Goal: Task Accomplishment & Management: Manage account settings

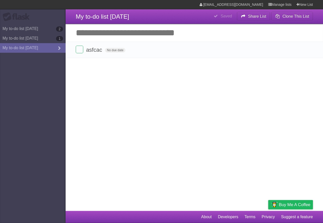
click at [135, 23] on header "**********" at bounding box center [194, 16] width 257 height 15
click at [133, 35] on input "Add another task" at bounding box center [194, 33] width 257 height 18
type input "*********"
click input "*********" at bounding box center [0, 0] width 0 height 0
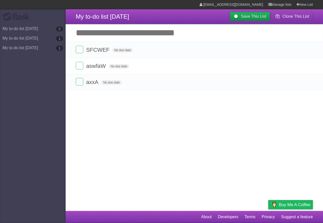
click at [254, 16] on b "Save This List" at bounding box center [253, 16] width 25 height 4
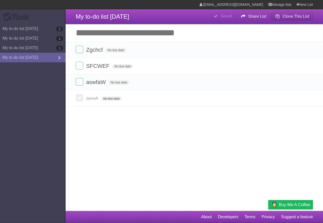
click at [302, 17] on b "Clone This List" at bounding box center [295, 16] width 27 height 4
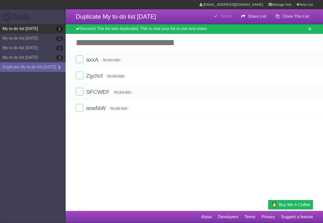
click at [35, 28] on link "My to-do list [DATE] 2" at bounding box center [33, 29] width 66 height 10
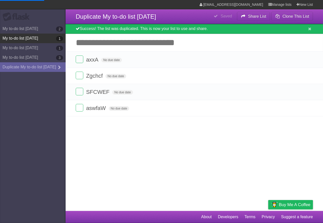
click at [45, 38] on link "My to-do list [DATE] 1" at bounding box center [33, 39] width 66 height 10
click at [59, 38] on b "1" at bounding box center [59, 38] width 7 height 5
click at [39, 38] on link "My to-do list 08/16/2025 1" at bounding box center [33, 39] width 66 height 10
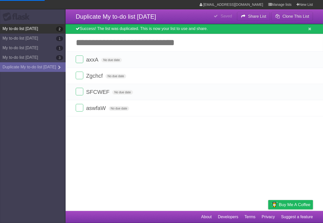
click at [30, 27] on link "My to-do list 08/16/2025 2" at bounding box center [33, 29] width 66 height 10
click at [286, 6] on link "Manage lists" at bounding box center [279, 4] width 23 height 9
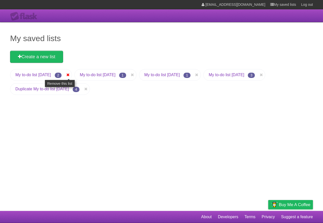
click at [70, 74] on icon at bounding box center [67, 75] width 5 height 6
click at [70, 75] on icon at bounding box center [67, 75] width 5 height 6
click at [135, 76] on icon at bounding box center [132, 75] width 5 height 6
click at [115, 74] on link "My to-do list 08/16/2025" at bounding box center [98, 75] width 36 height 4
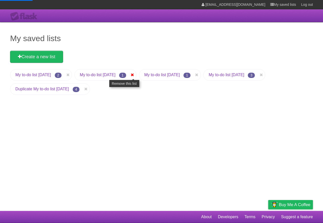
click at [135, 75] on icon at bounding box center [132, 75] width 5 height 6
click at [88, 90] on icon at bounding box center [85, 89] width 5 height 6
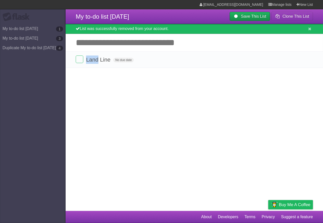
click at [97, 84] on article "My to-do list 08/16/2025 Save This List Clone This List List was successfully r…" at bounding box center [161, 105] width 323 height 211
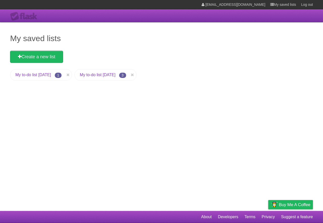
click at [43, 75] on link "My to-do list [DATE]" at bounding box center [33, 75] width 36 height 4
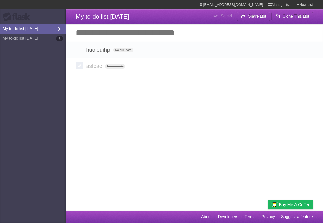
click at [60, 27] on icon at bounding box center [59, 29] width 8 height 6
click at [271, 5] on link "Manage lists" at bounding box center [279, 4] width 23 height 9
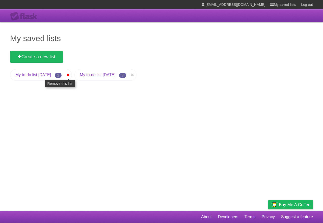
click at [70, 76] on icon at bounding box center [67, 75] width 5 height 6
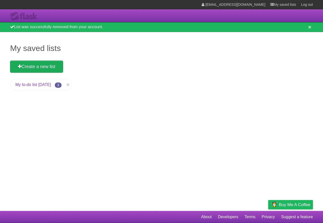
click at [42, 66] on link "Create a new list" at bounding box center [36, 66] width 53 height 12
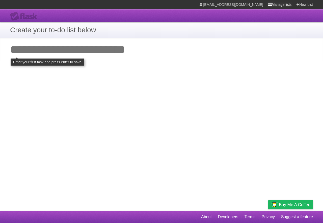
click at [280, 5] on link "Manage lists" at bounding box center [279, 4] width 23 height 9
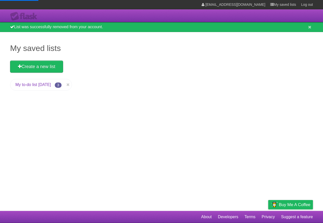
click at [51, 86] on link "My to-do list [DATE]" at bounding box center [33, 84] width 36 height 4
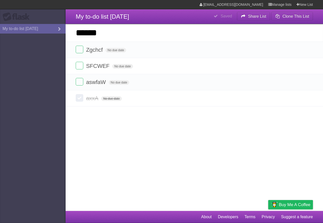
type input "******"
click input "*********" at bounding box center [0, 0] width 0 height 0
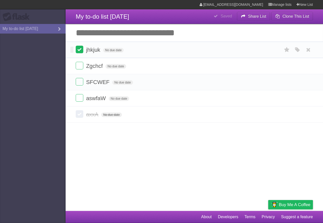
click at [81, 53] on label at bounding box center [80, 50] width 8 height 8
click at [78, 64] on label at bounding box center [80, 66] width 8 height 8
click at [81, 84] on label at bounding box center [80, 82] width 8 height 8
